Goal: Check status: Check status

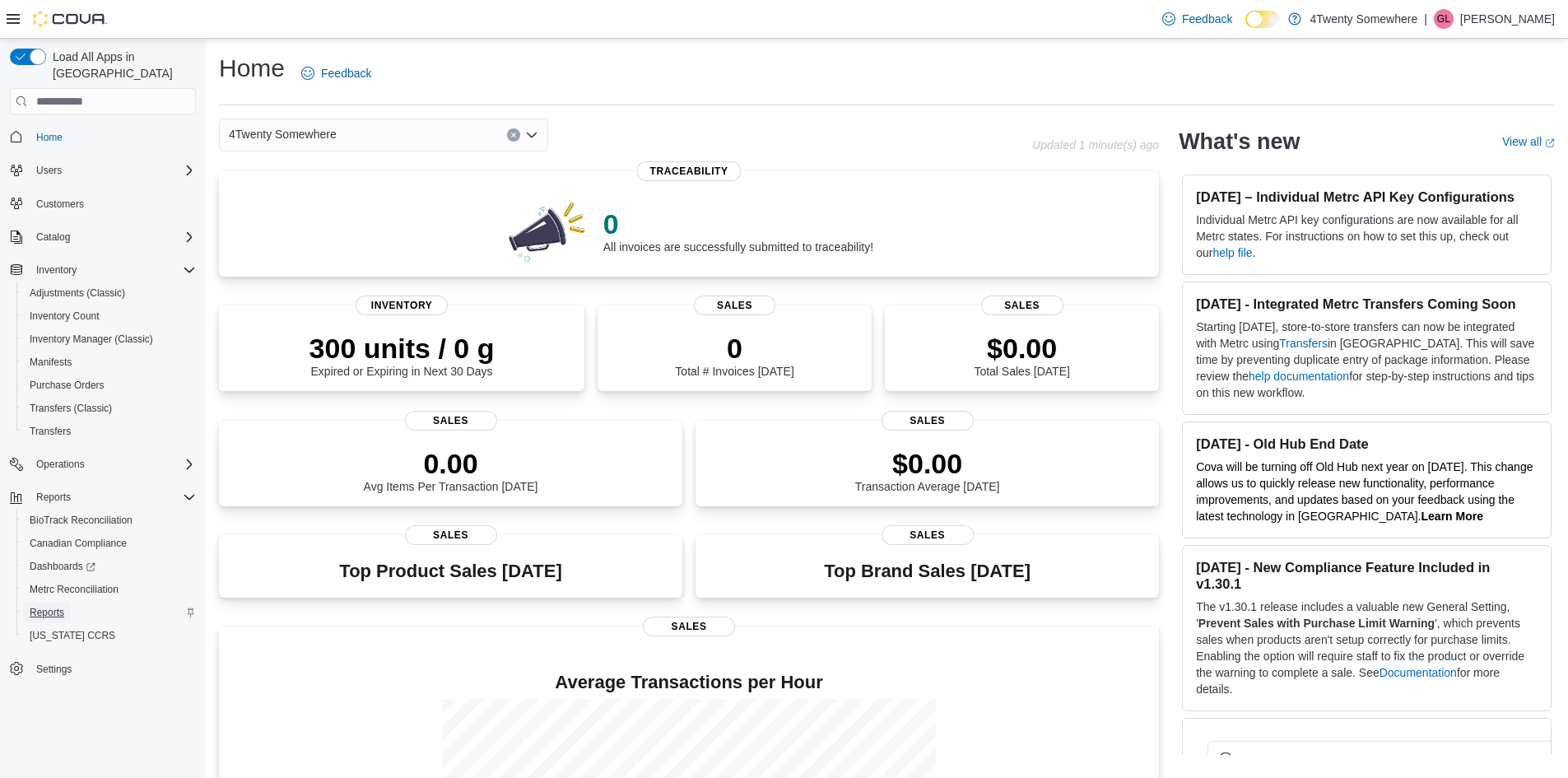
click at [45, 606] on span "Reports" at bounding box center [47, 612] width 34 height 13
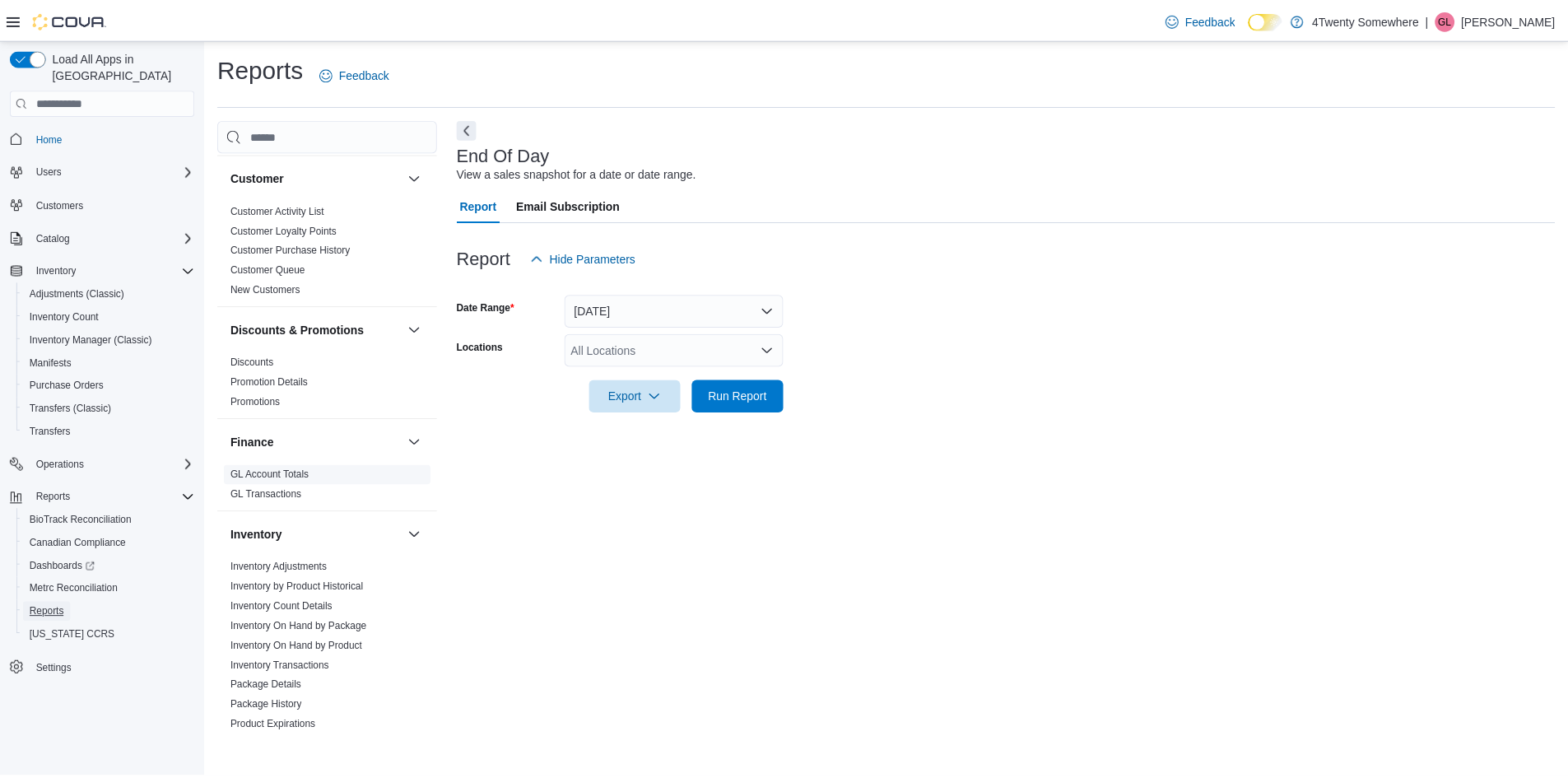
scroll to position [165, 0]
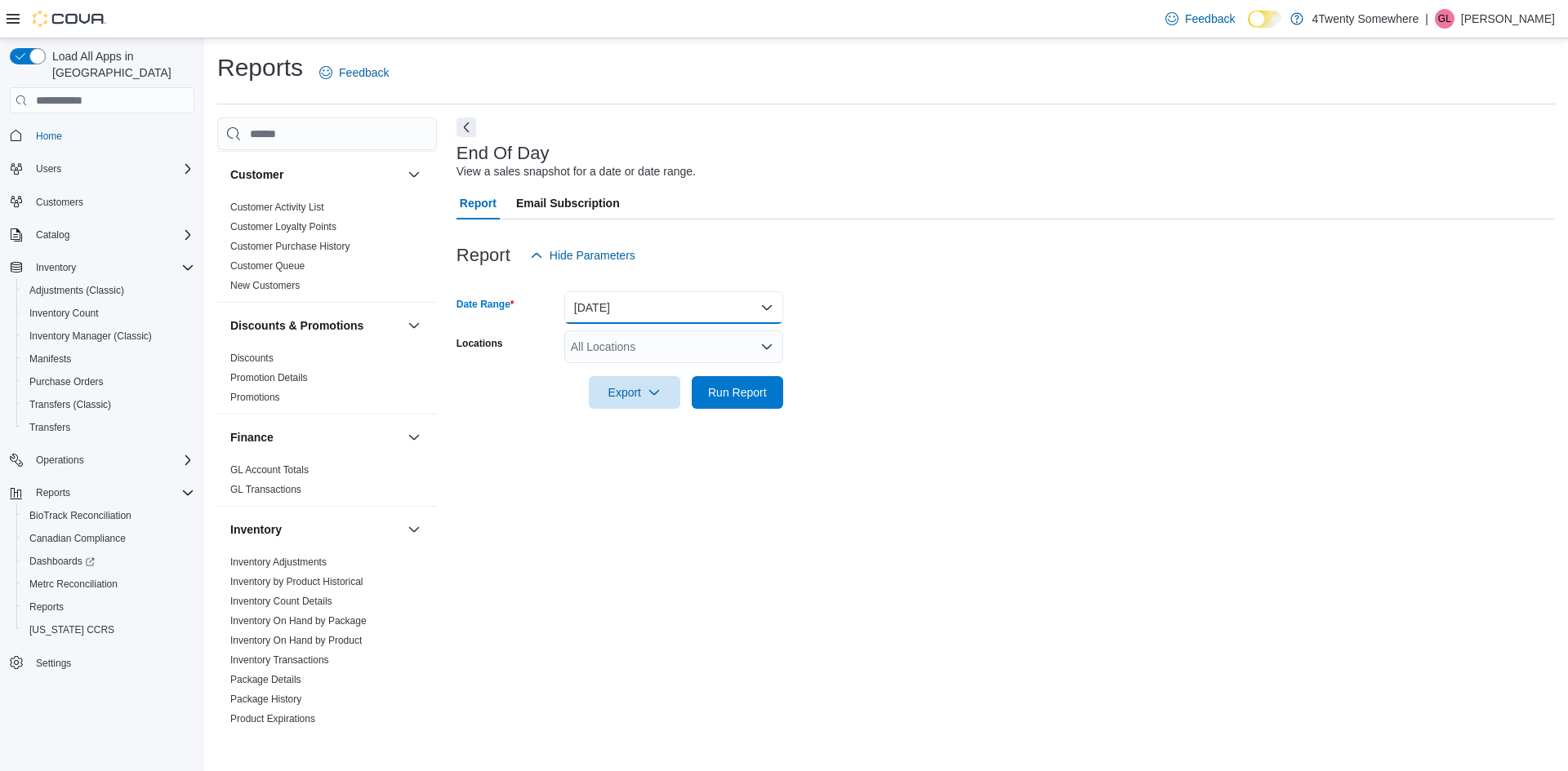
click at [711, 316] on button "[DATE]" at bounding box center [674, 308] width 219 height 32
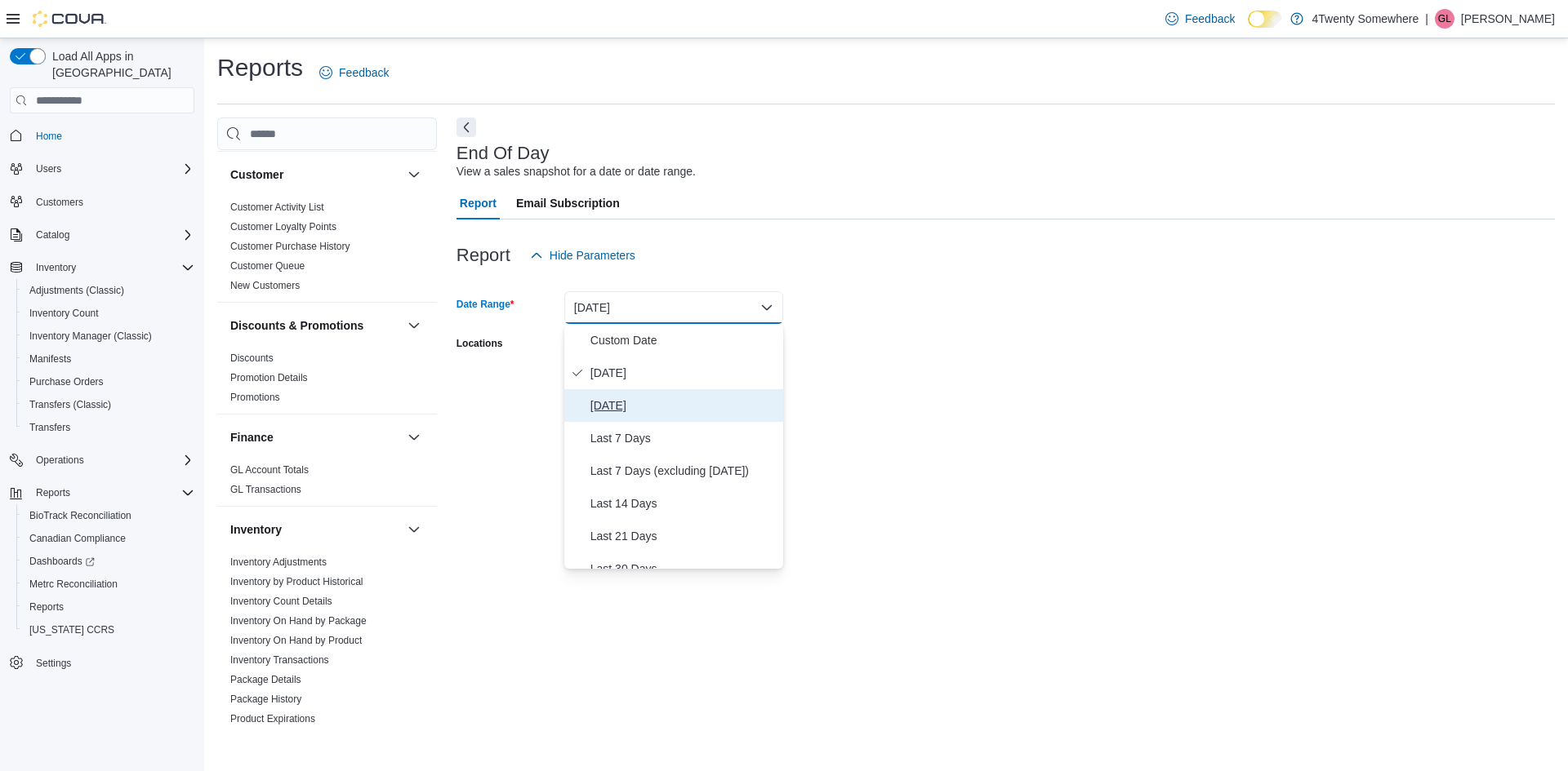
click at [683, 404] on span "[DATE]" at bounding box center [683, 405] width 186 height 20
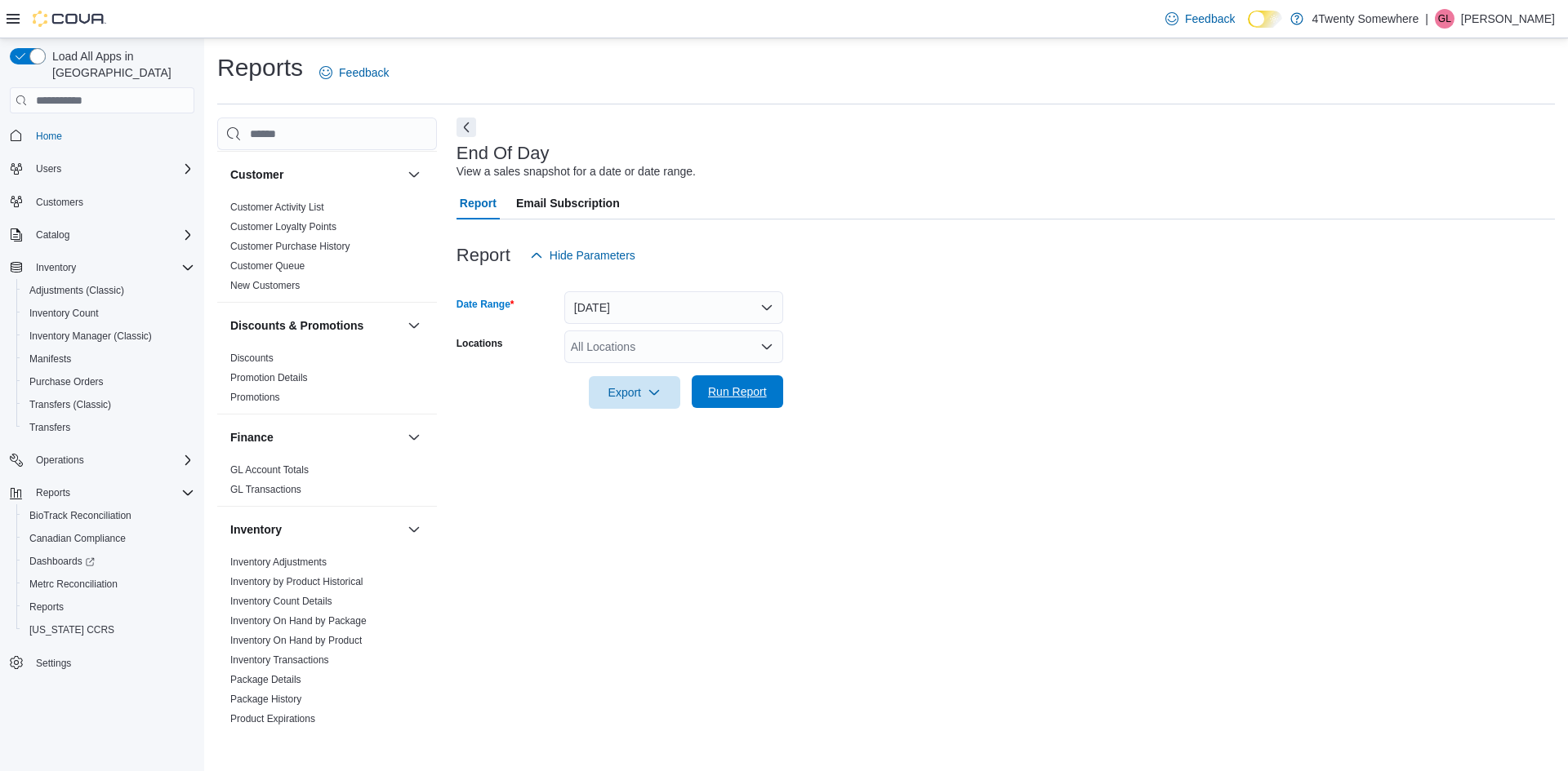
click at [703, 393] on span "Run Report" at bounding box center [737, 391] width 72 height 32
